Goal: Information Seeking & Learning: Learn about a topic

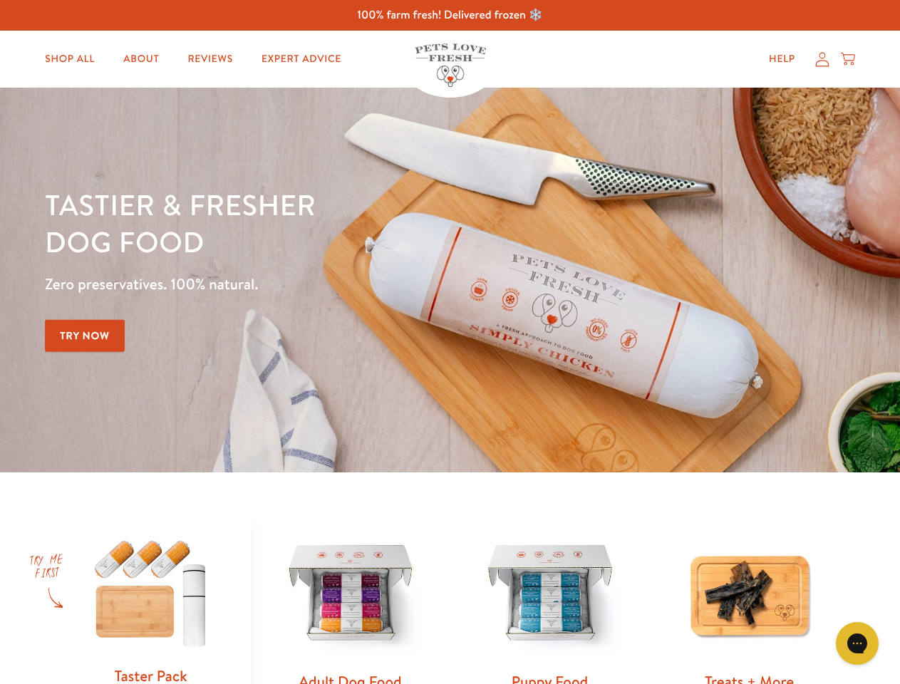
click at [450, 342] on div "Tastier & fresher dog food Zero preservatives. 100% natural. Try Now" at bounding box center [315, 280] width 540 height 188
click at [857, 644] on icon "Open gorgias live chat" at bounding box center [857, 643] width 14 height 14
